Goal: Find specific page/section: Find specific page/section

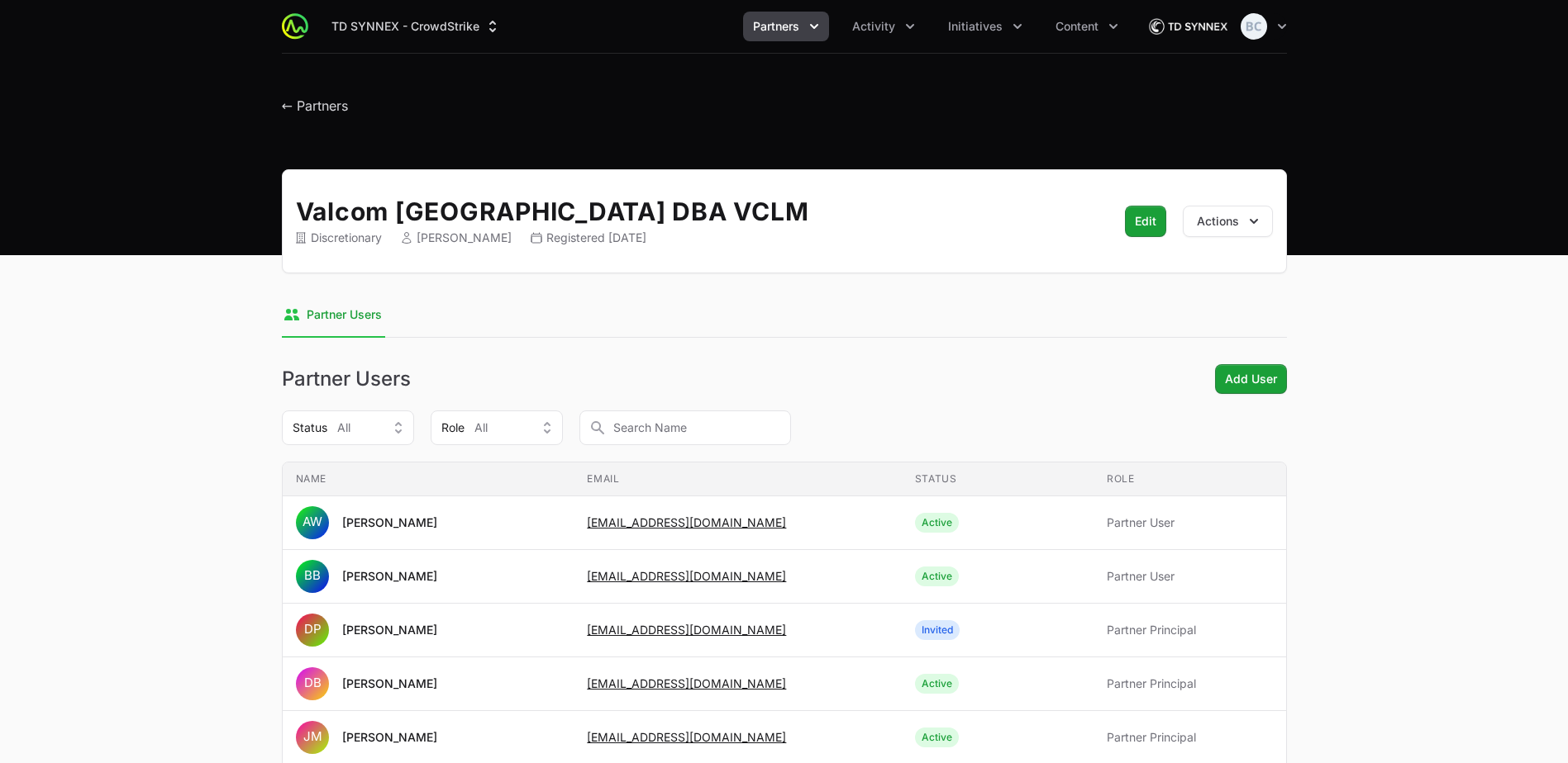
click at [797, 28] on span "Partners" at bounding box center [775, 26] width 46 height 17
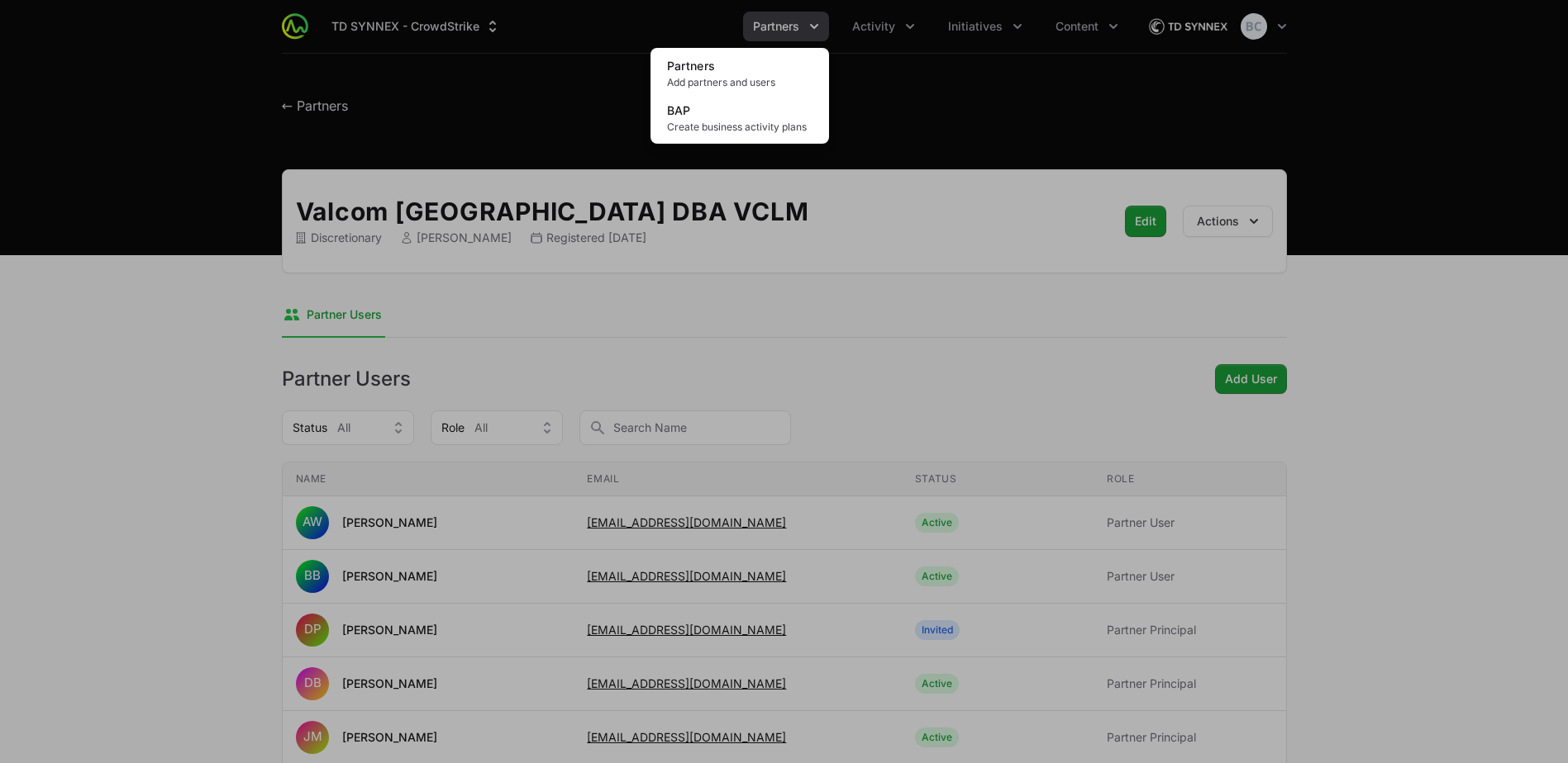
click at [884, 18] on div "Partners menu" at bounding box center [784, 382] width 1568 height 763
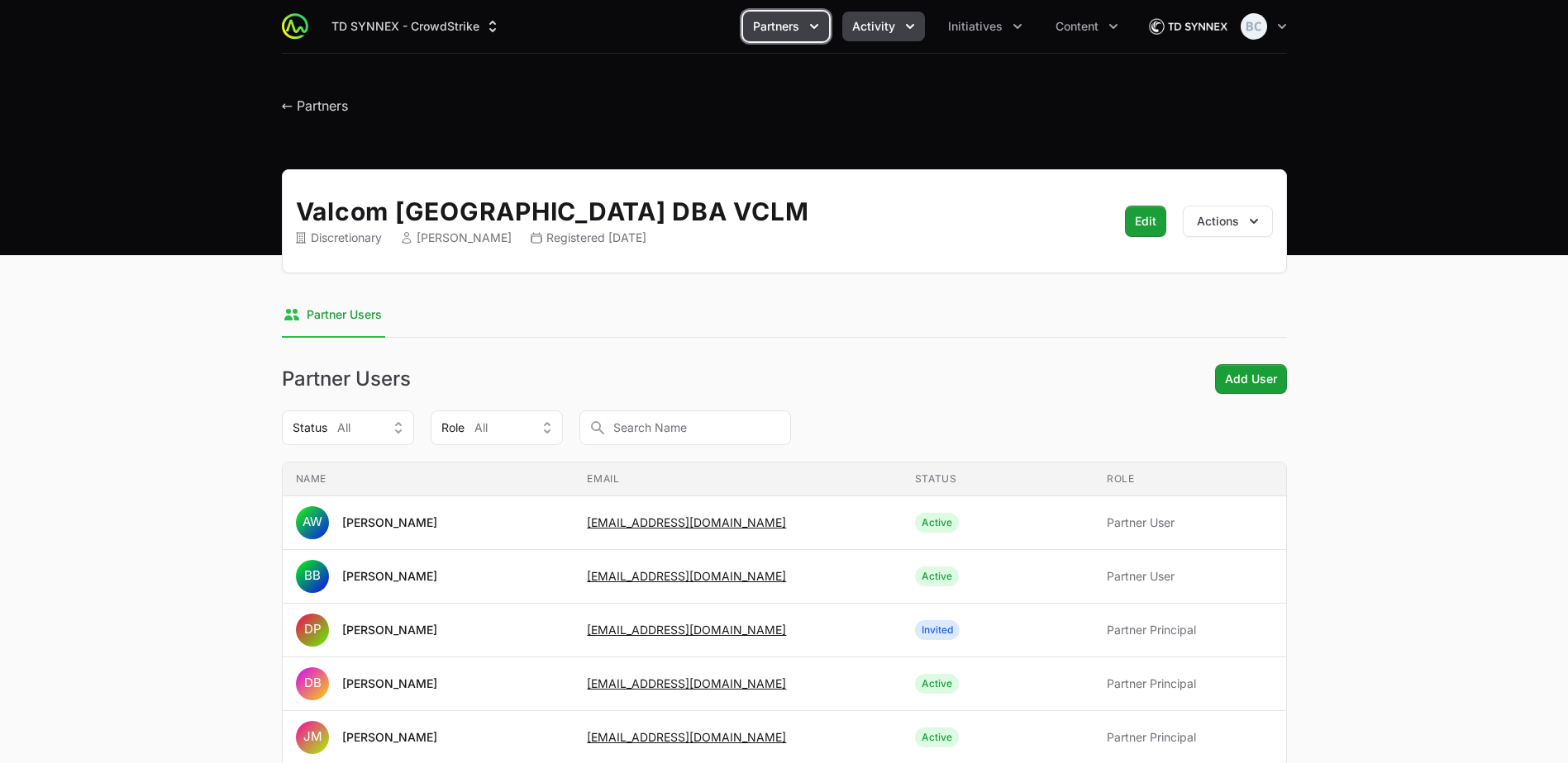
click at [888, 25] on span "Activity" at bounding box center [873, 26] width 43 height 17
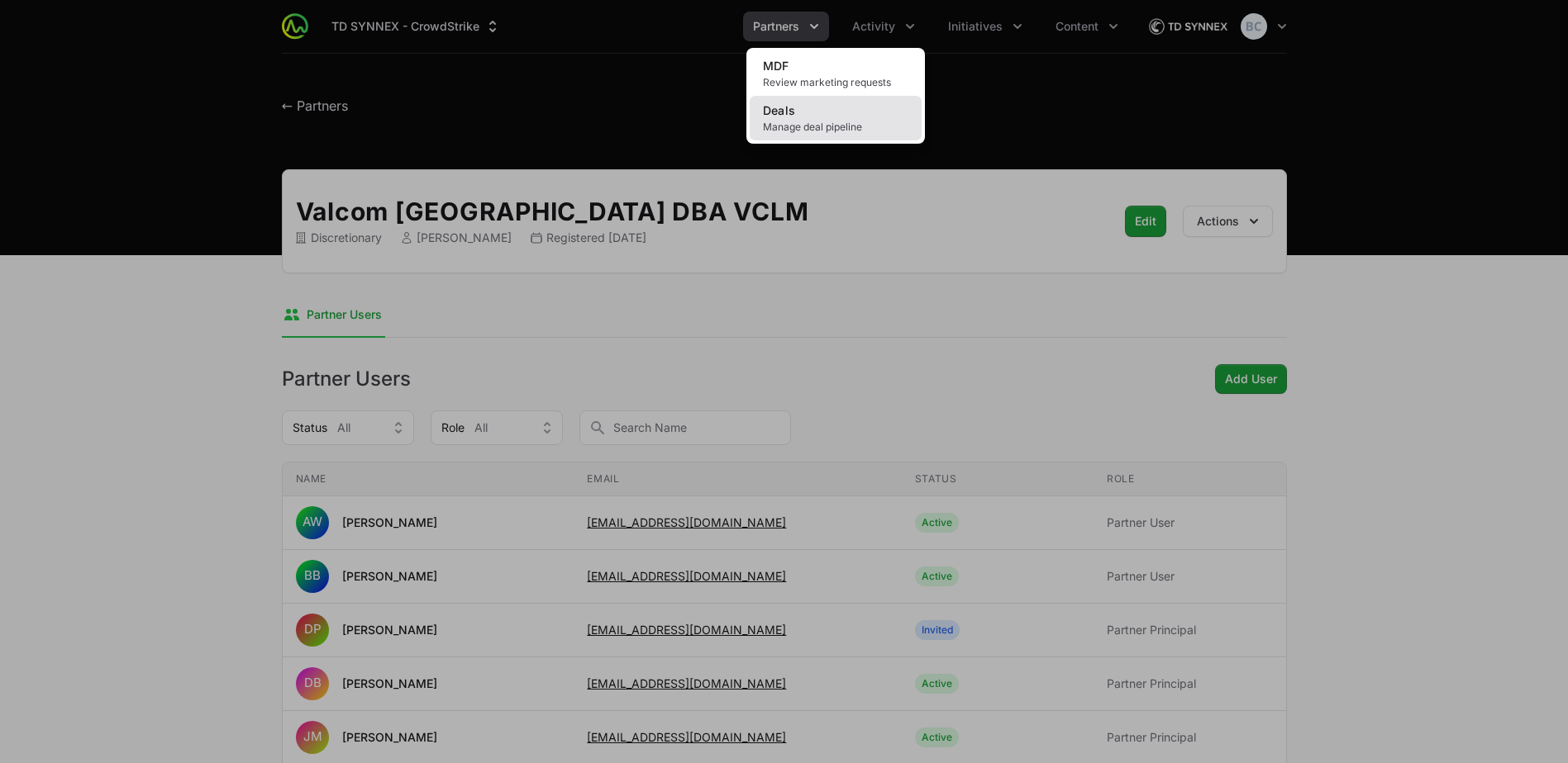
click at [840, 124] on span "Manage deal pipeline" at bounding box center [834, 127] width 145 height 13
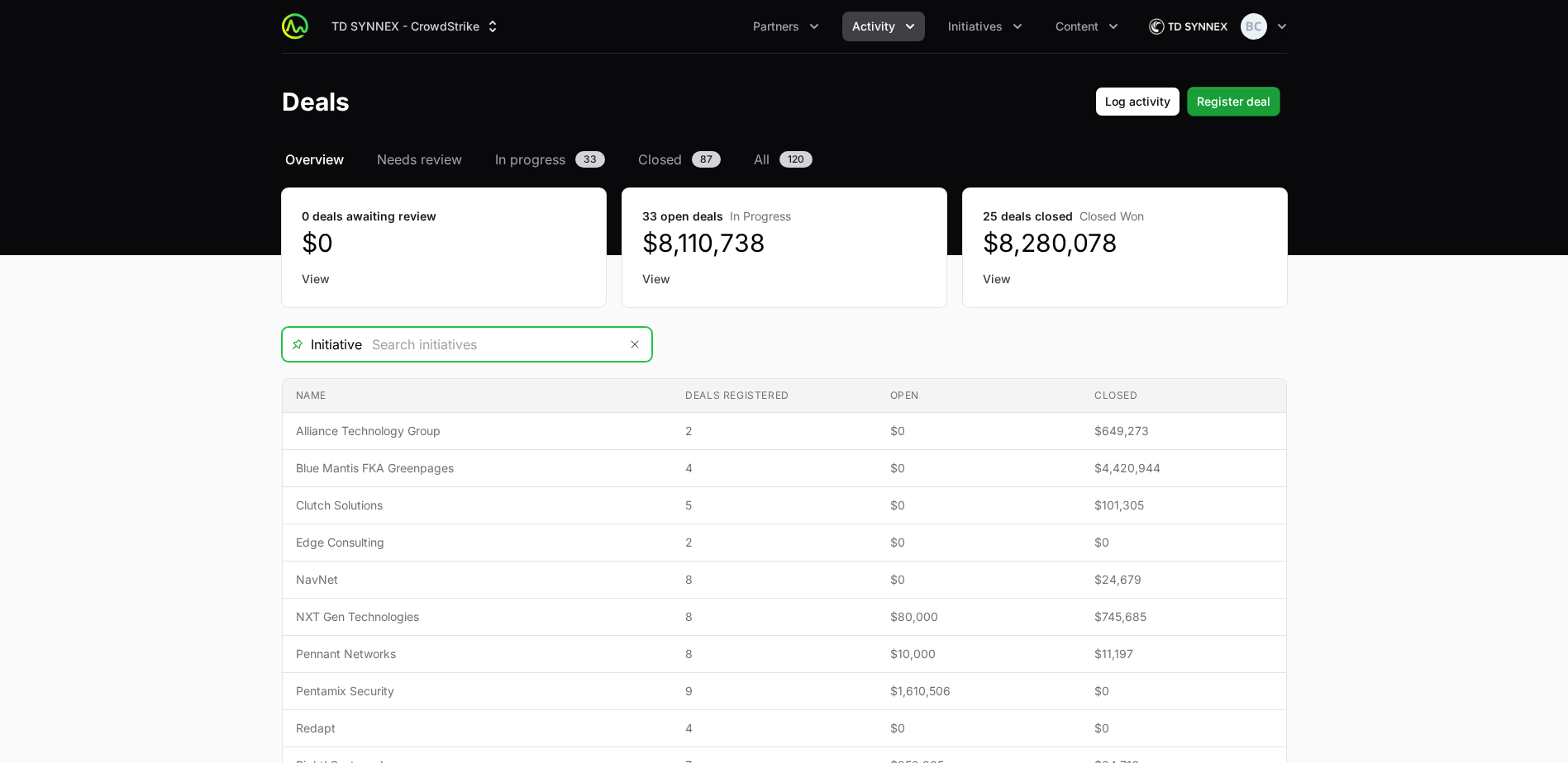
click at [500, 343] on input "Deals Filters" at bounding box center [489, 344] width 256 height 33
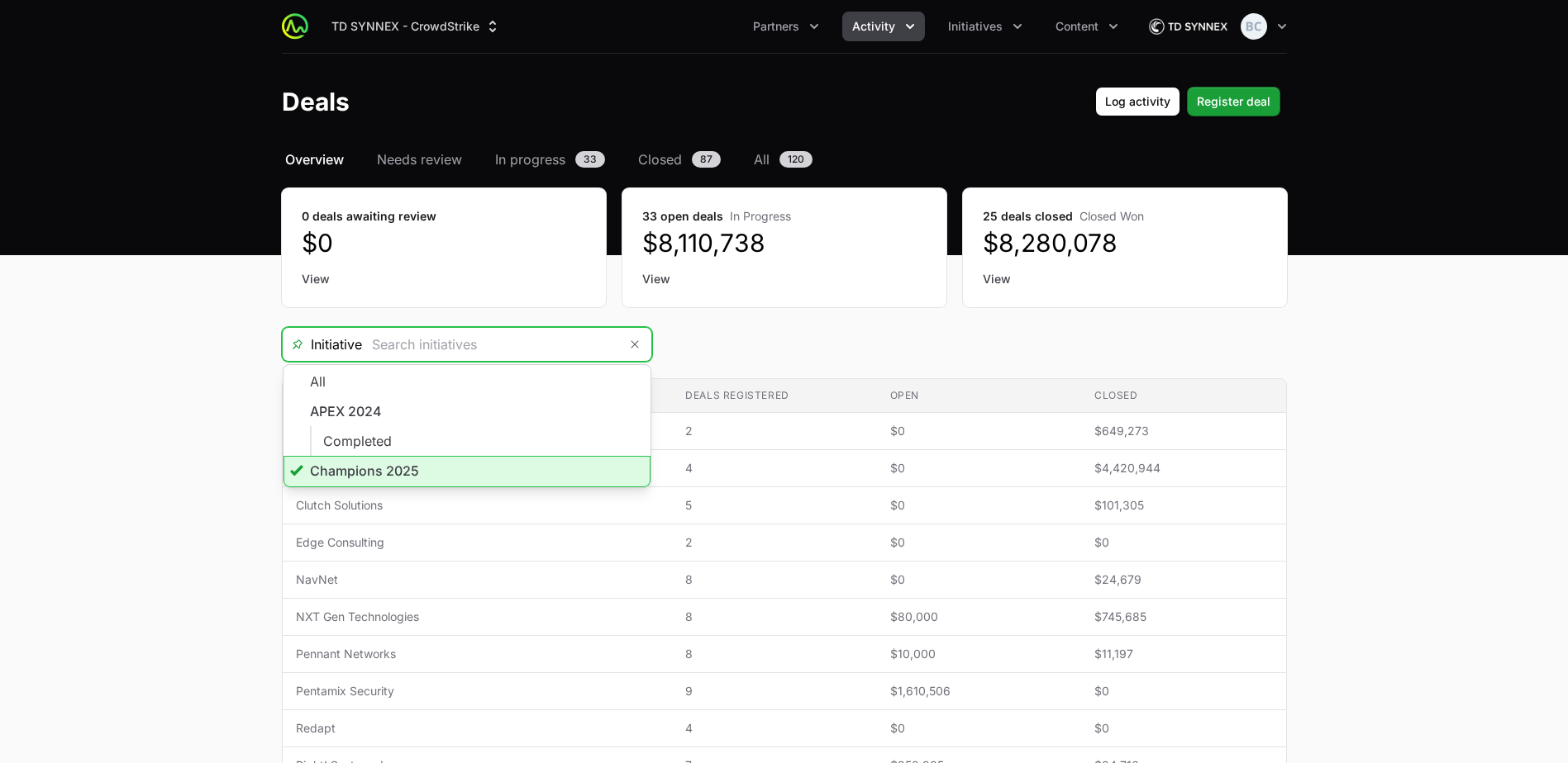
click at [422, 480] on li "Champions 2025" at bounding box center [467, 471] width 367 height 32
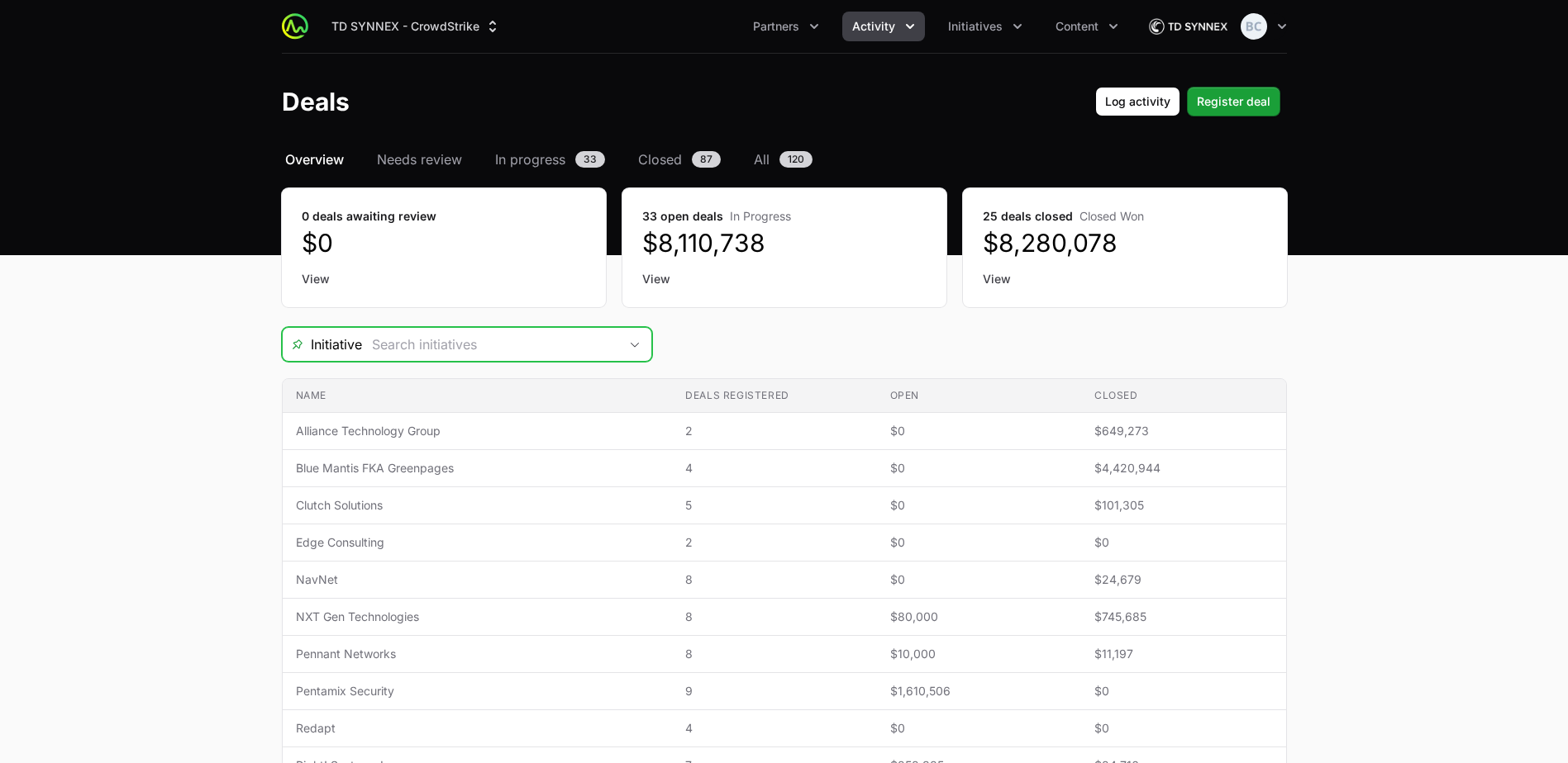
click at [646, 343] on span "Open" at bounding box center [634, 345] width 33 height 6
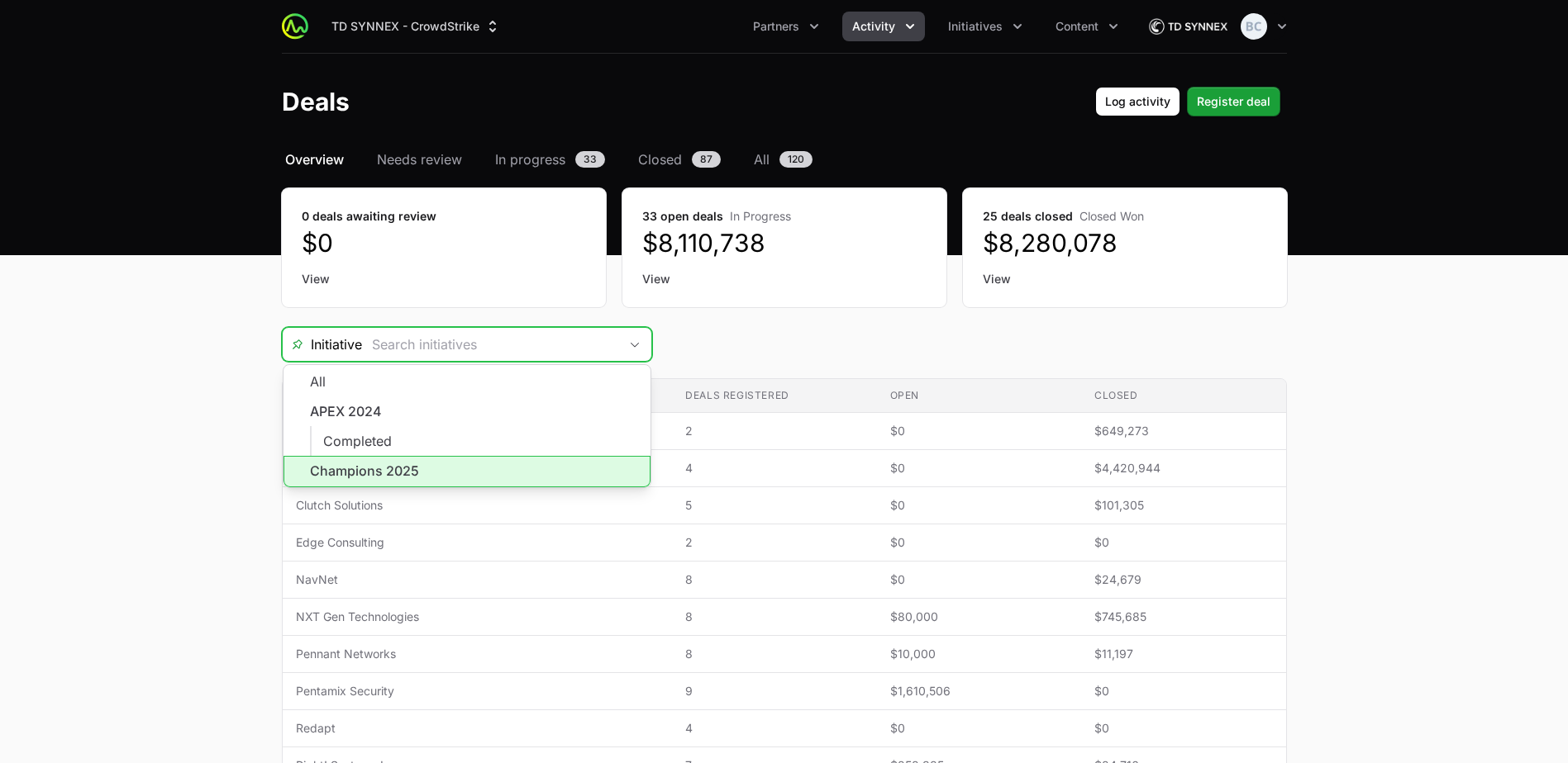
click at [490, 471] on li "Champions 2025" at bounding box center [467, 471] width 367 height 32
type input "Champions 2025"
